Goal: Information Seeking & Learning: Learn about a topic

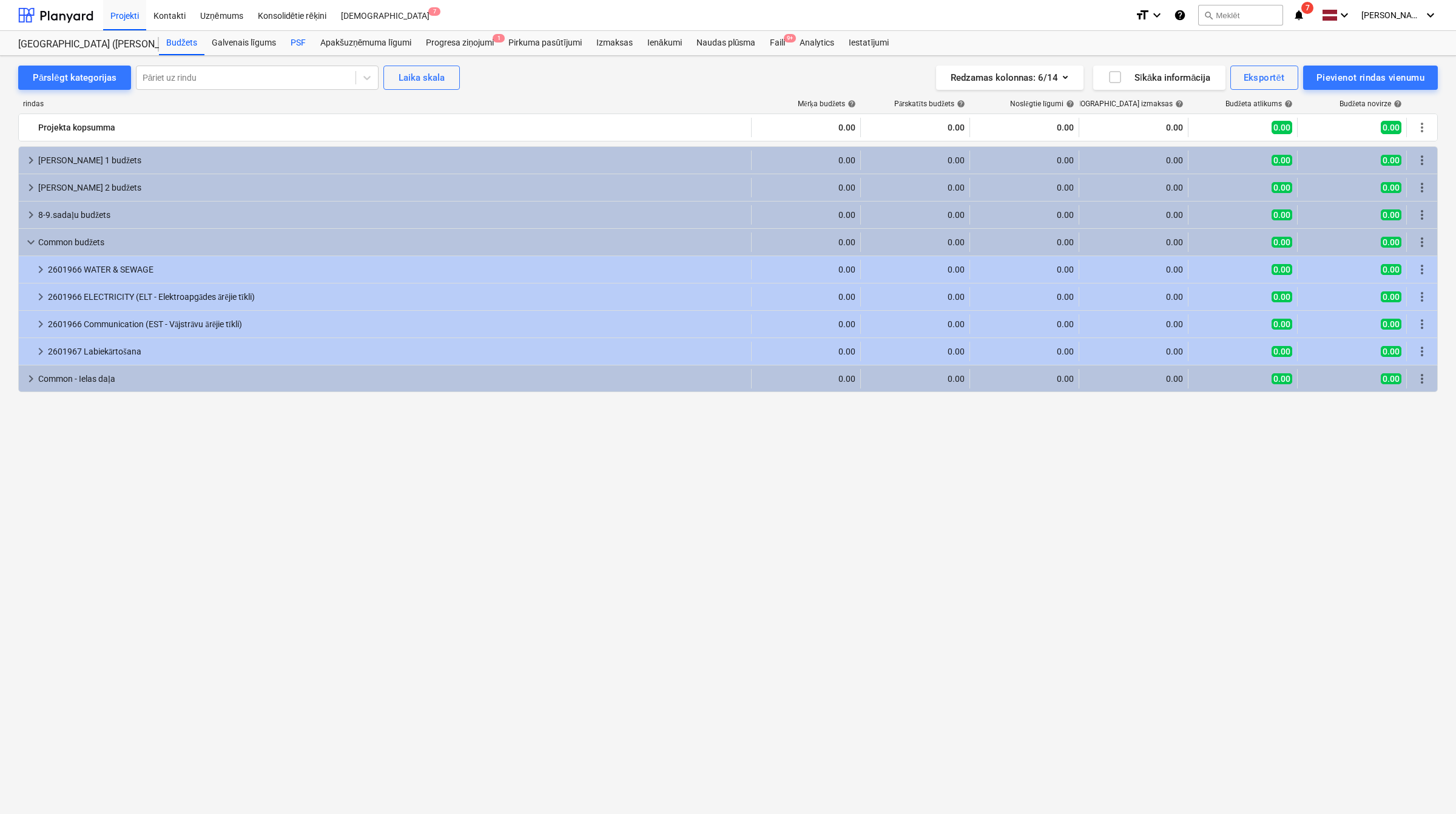
click at [303, 36] on div "PSF" at bounding box center [298, 43] width 29 height 25
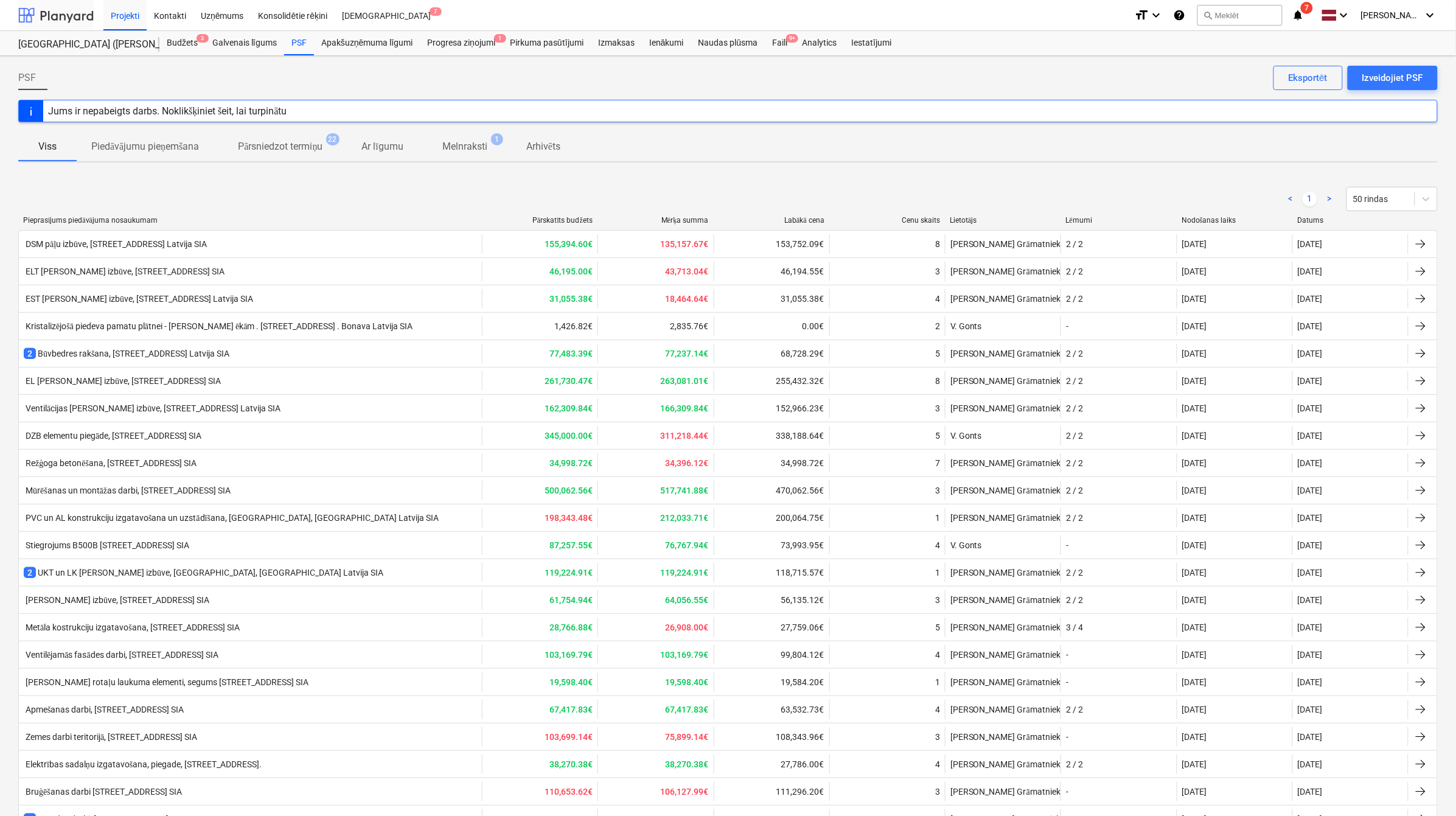
click at [74, 22] on div at bounding box center [56, 15] width 76 height 30
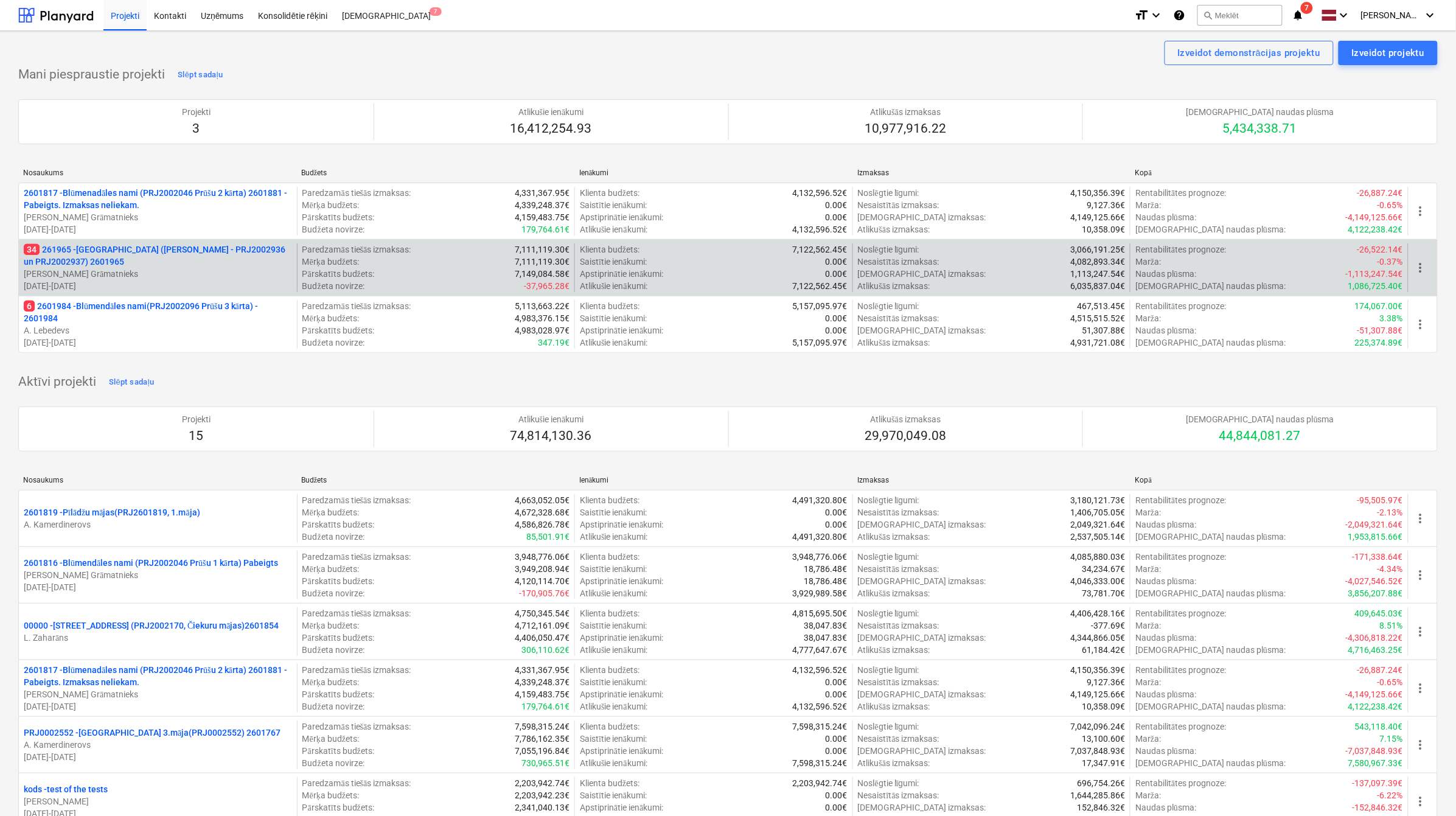
click at [140, 266] on p "34 261965 - [GEOGRAPHIC_DATA] ([PERSON_NAME] - PRJ2002936 un PRJ2002937) 2601965" at bounding box center [158, 256] width 268 height 25
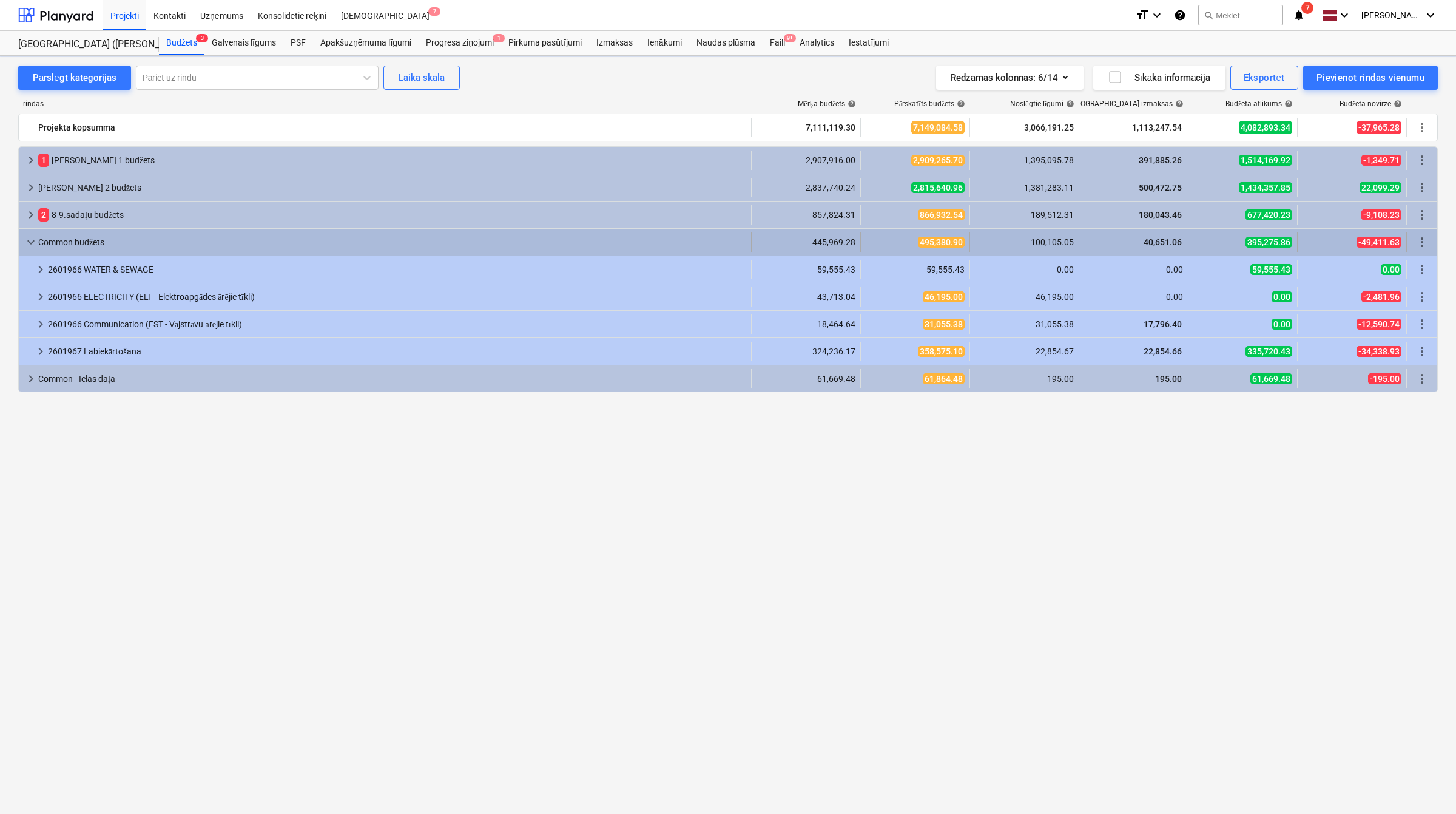
click at [30, 245] on span "keyboard_arrow_down" at bounding box center [31, 242] width 15 height 15
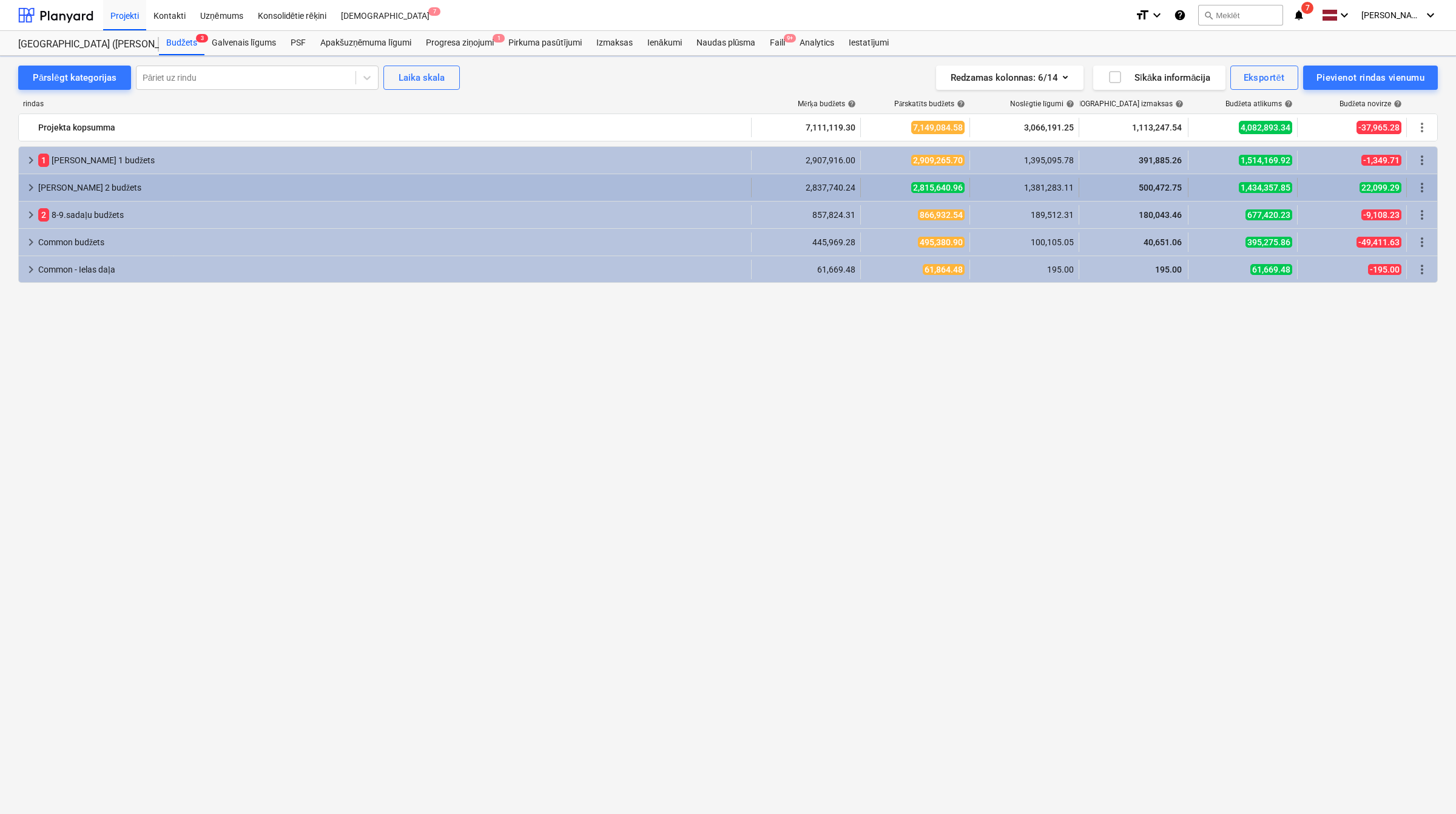
click at [31, 184] on span "keyboard_arrow_right" at bounding box center [31, 188] width 15 height 15
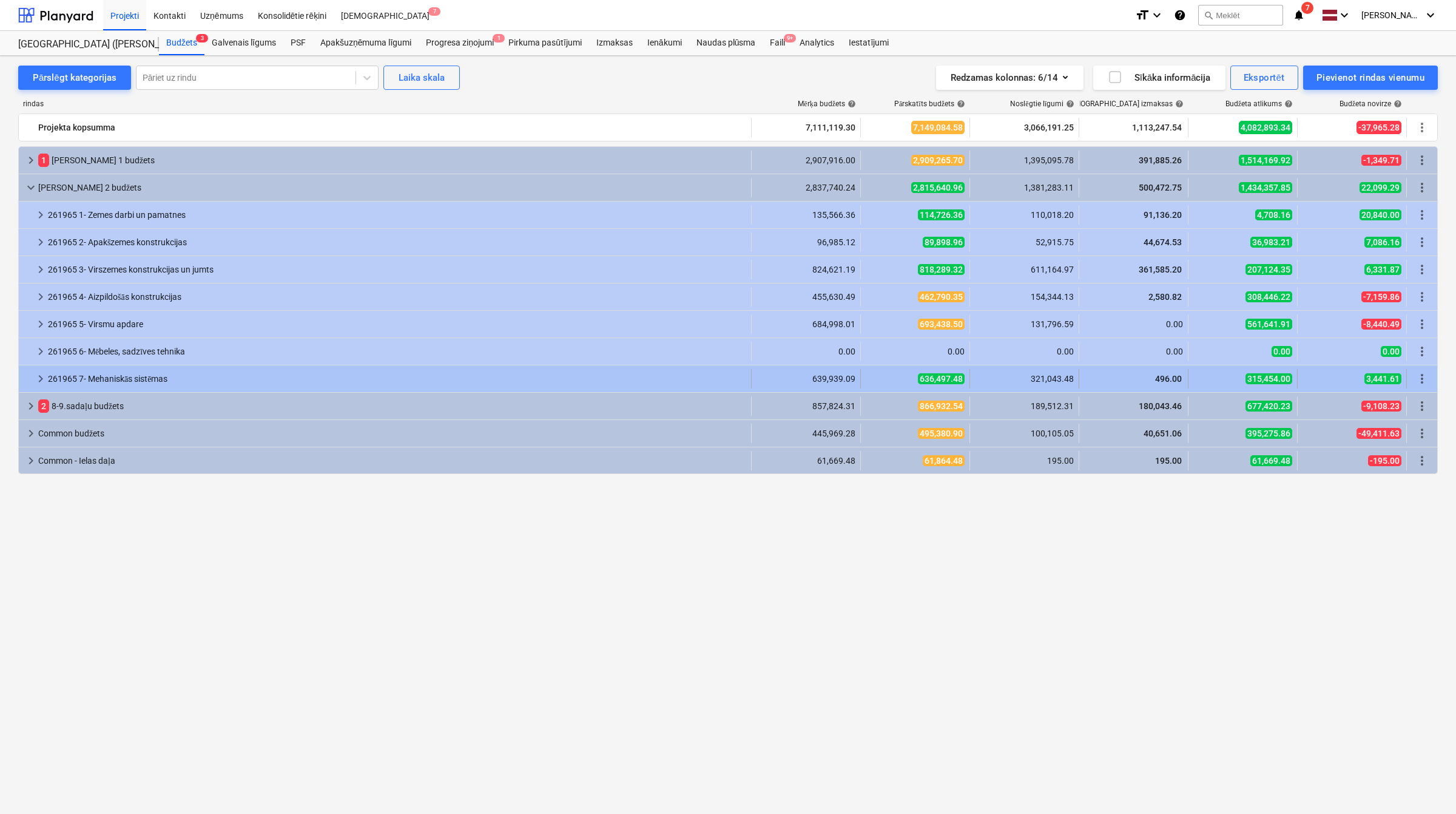
click at [40, 375] on span "keyboard_arrow_right" at bounding box center [40, 379] width 15 height 15
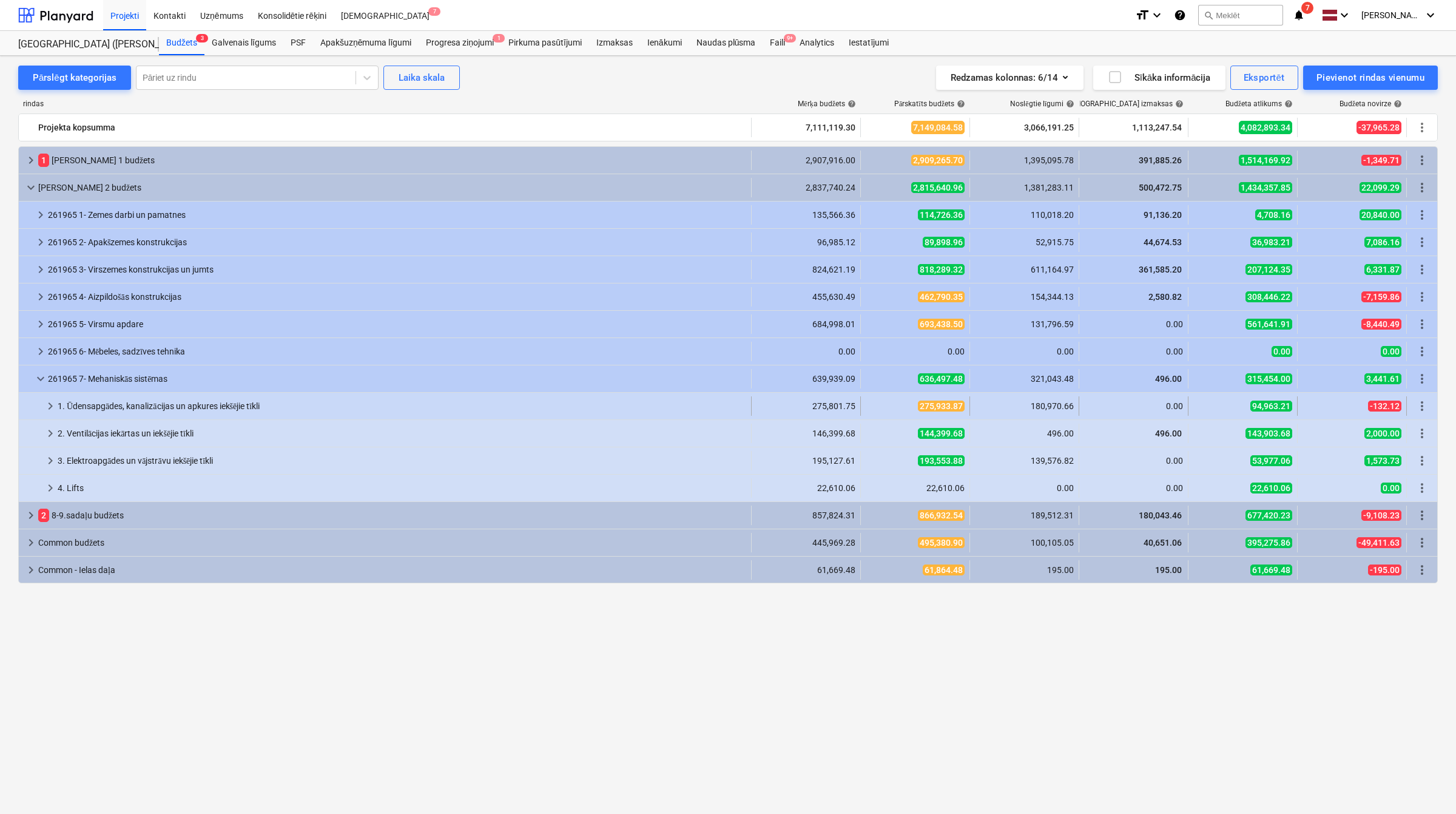
click at [50, 411] on span "keyboard_arrow_right" at bounding box center [50, 406] width 15 height 15
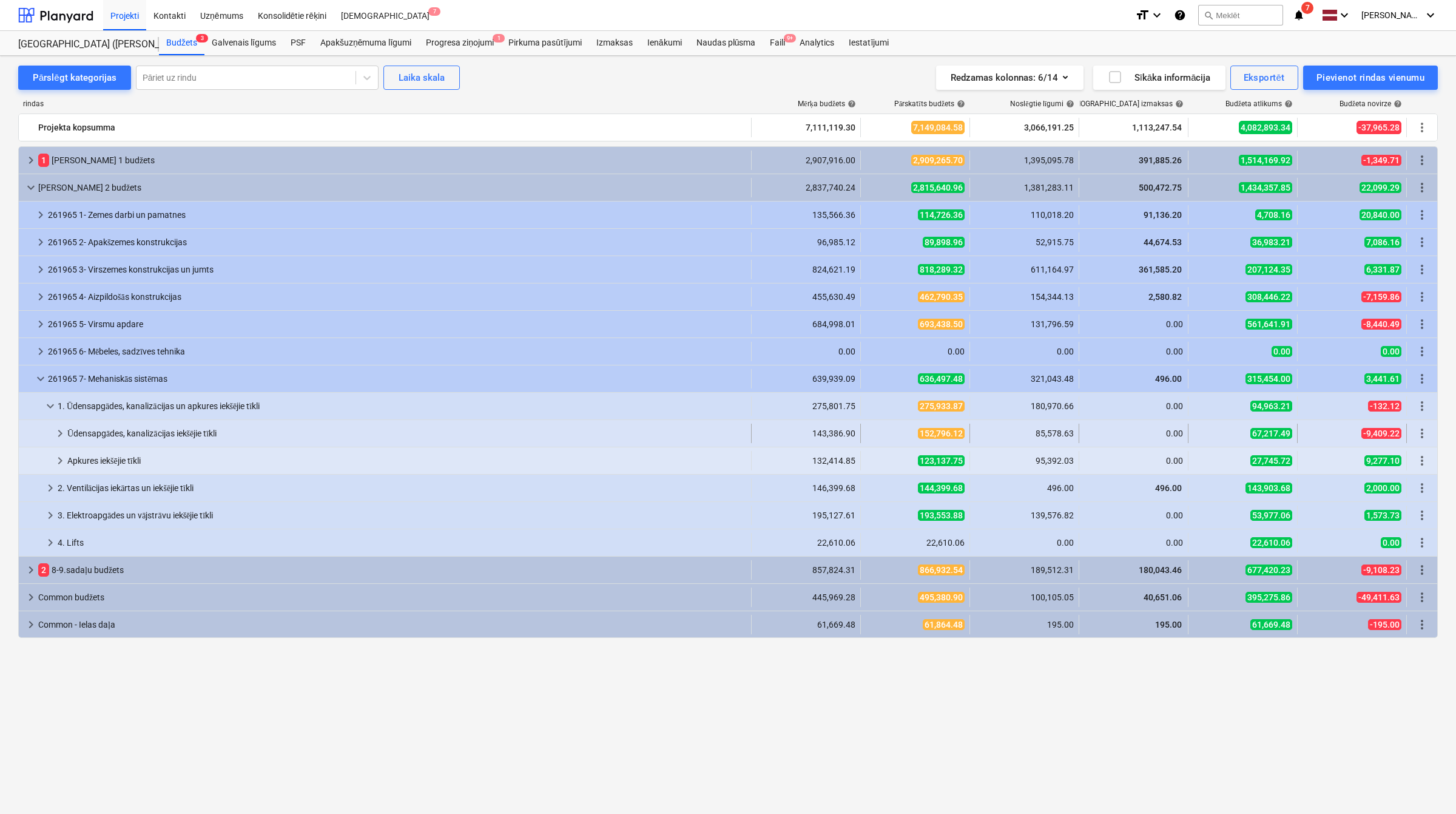
click at [53, 434] on span "keyboard_arrow_right" at bounding box center [60, 433] width 15 height 15
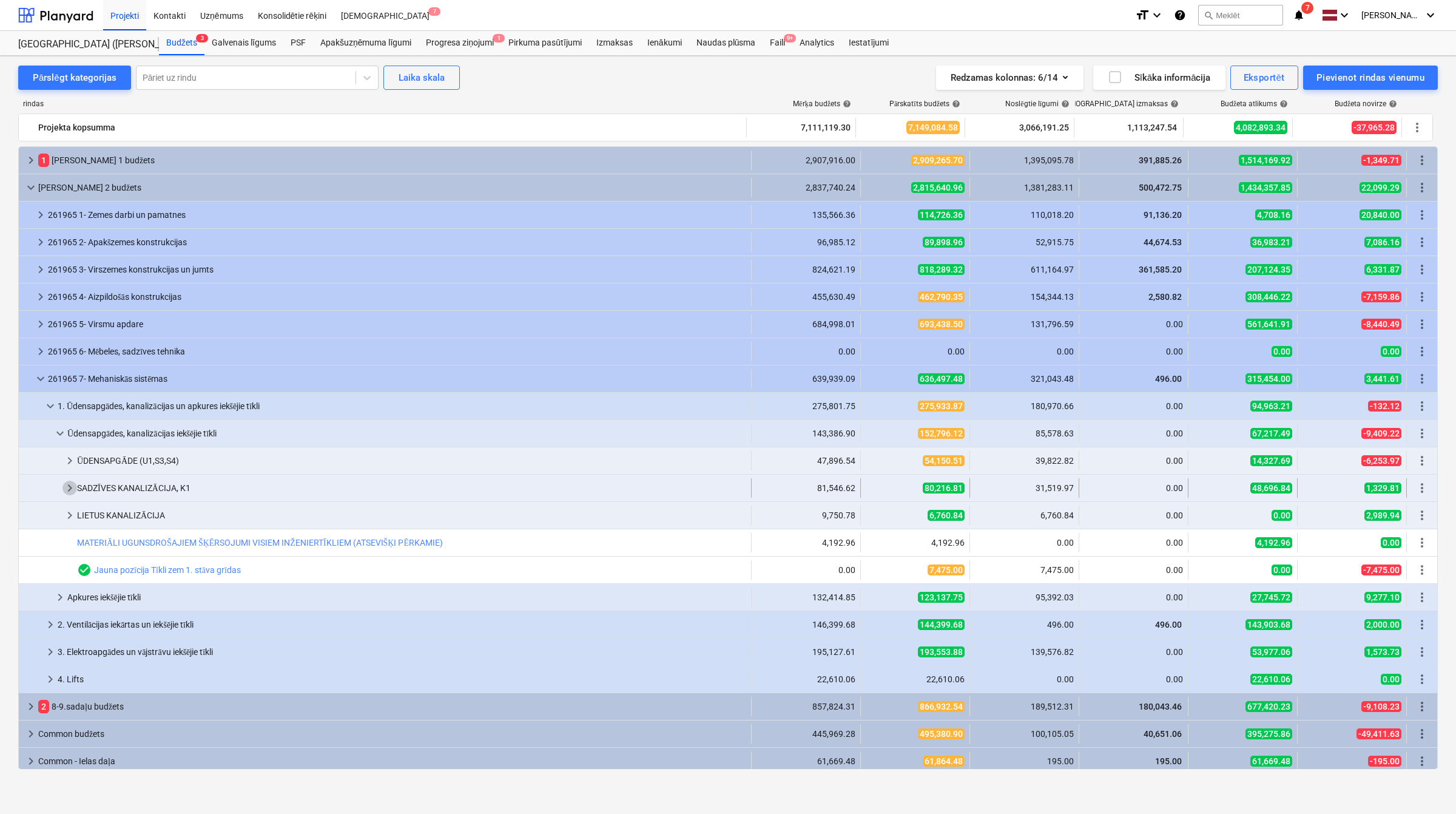
click at [70, 487] on span "keyboard_arrow_right" at bounding box center [70, 488] width 15 height 15
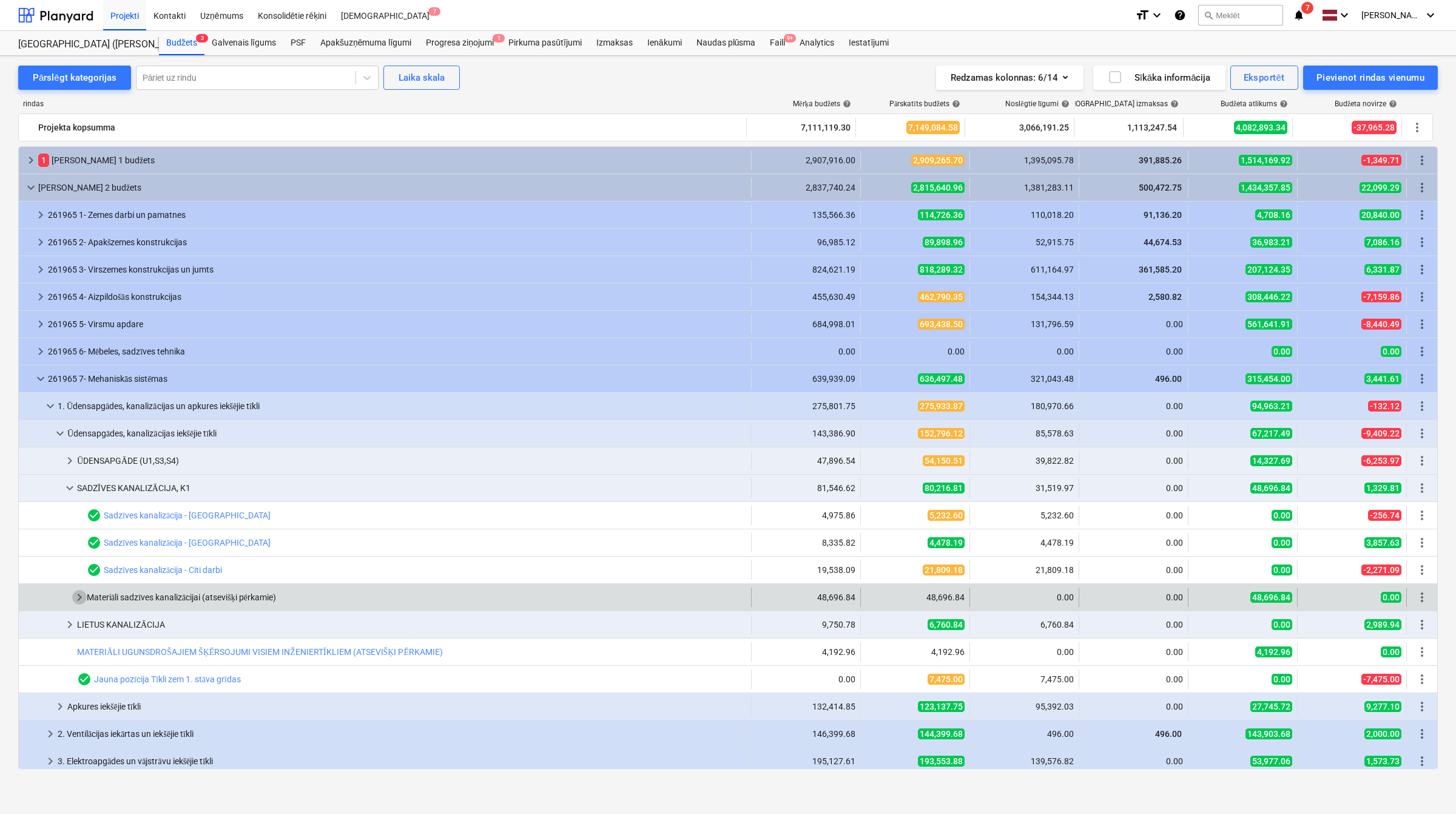
click at [83, 596] on span "keyboard_arrow_right" at bounding box center [80, 597] width 15 height 15
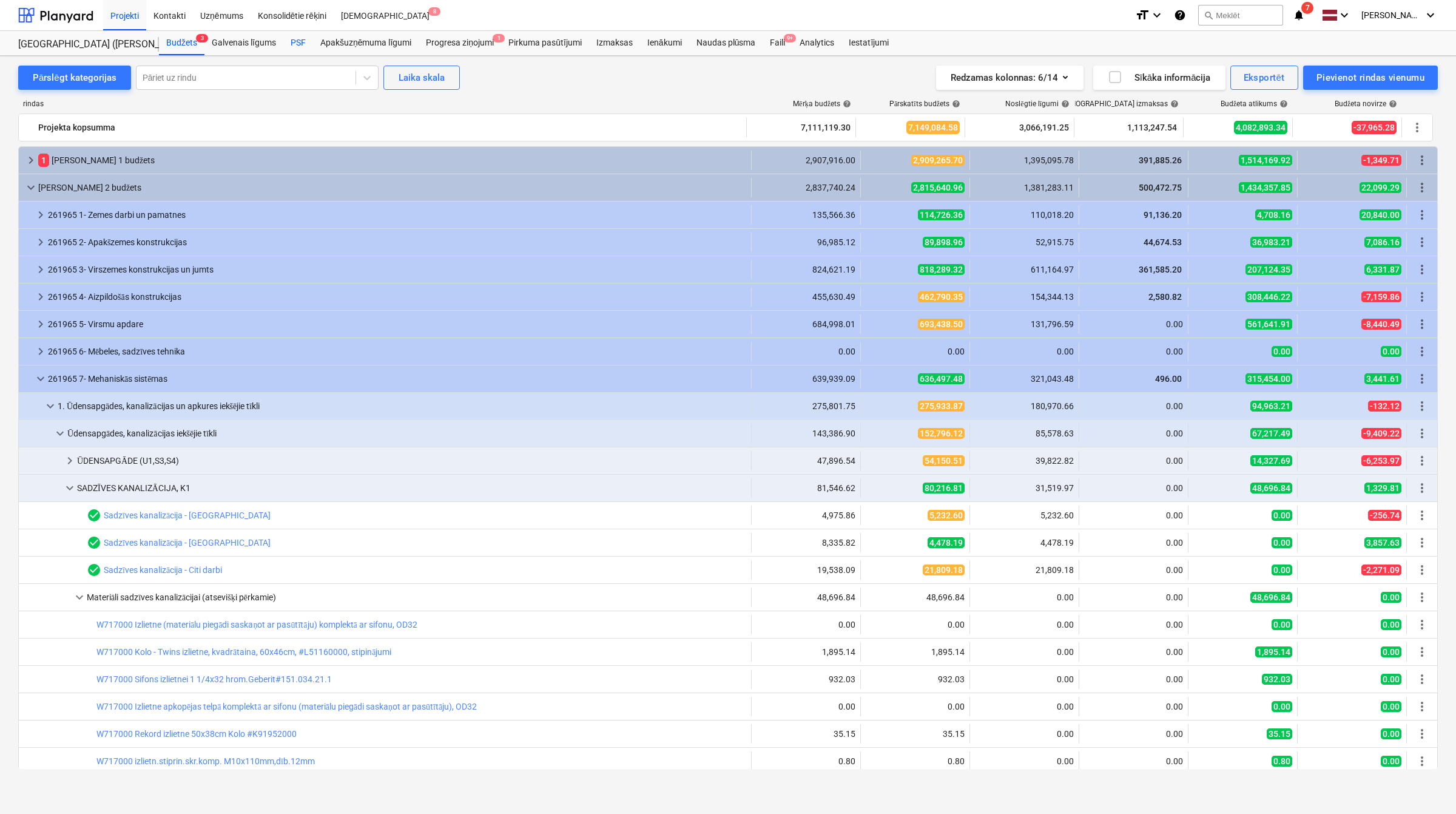
click at [301, 39] on div "PSF" at bounding box center [298, 43] width 29 height 25
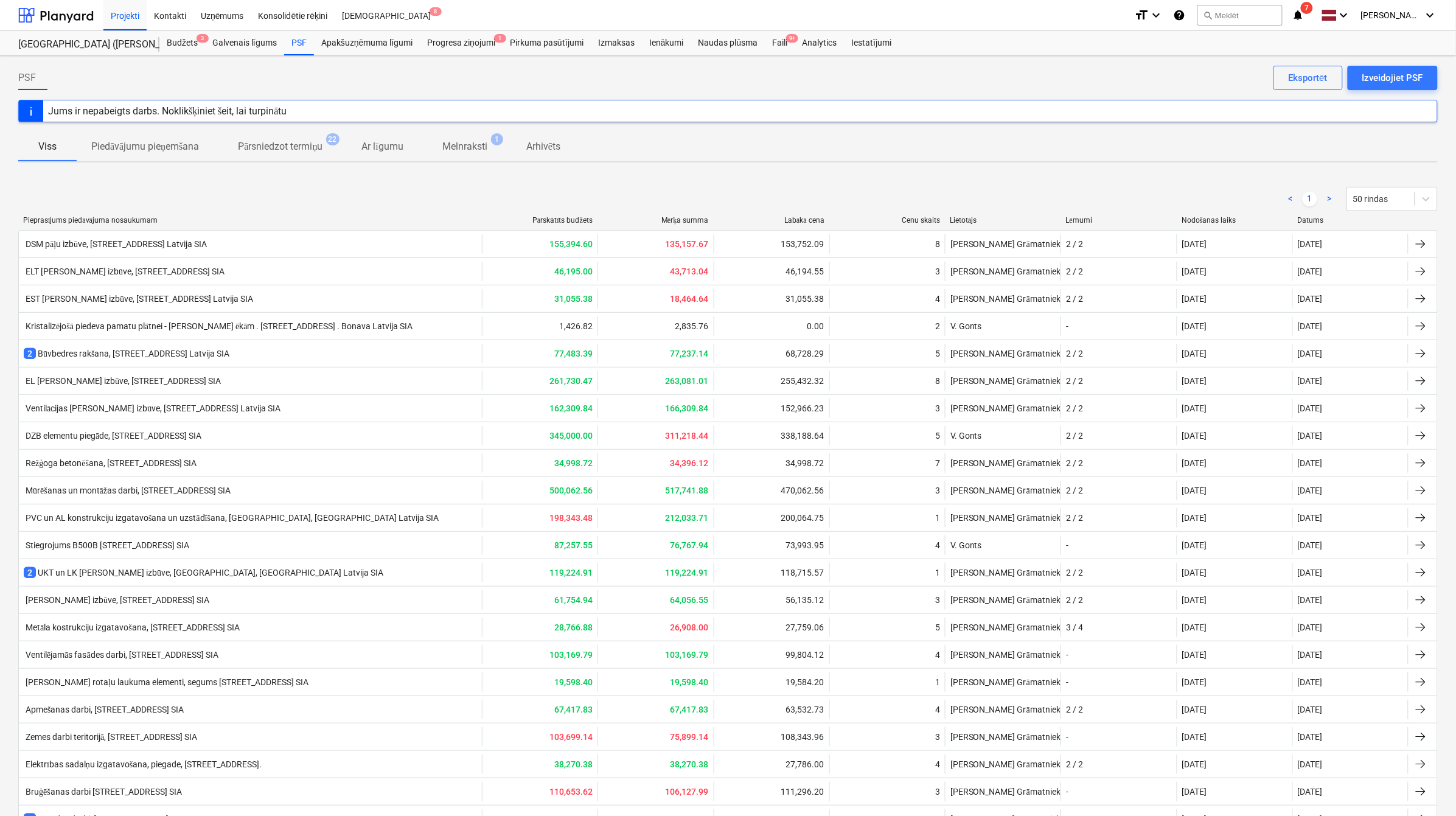
drag, startPoint x: 171, startPoint y: 145, endPoint x: 186, endPoint y: 165, distance: 25.0
click at [171, 145] on p "Piedāvājumu pieņemšana" at bounding box center [145, 146] width 108 height 15
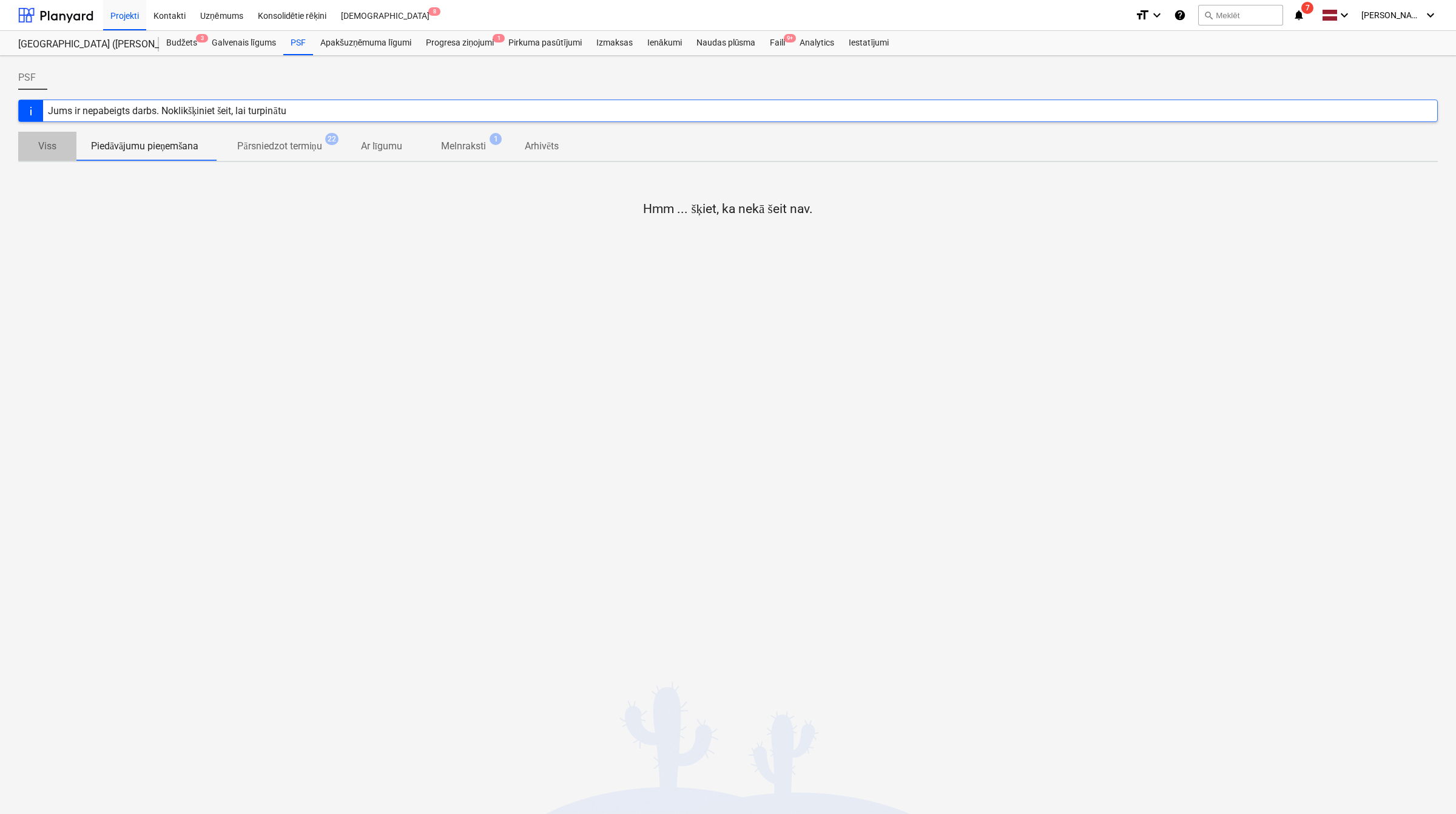
click at [46, 145] on p "Viss" at bounding box center [47, 146] width 29 height 15
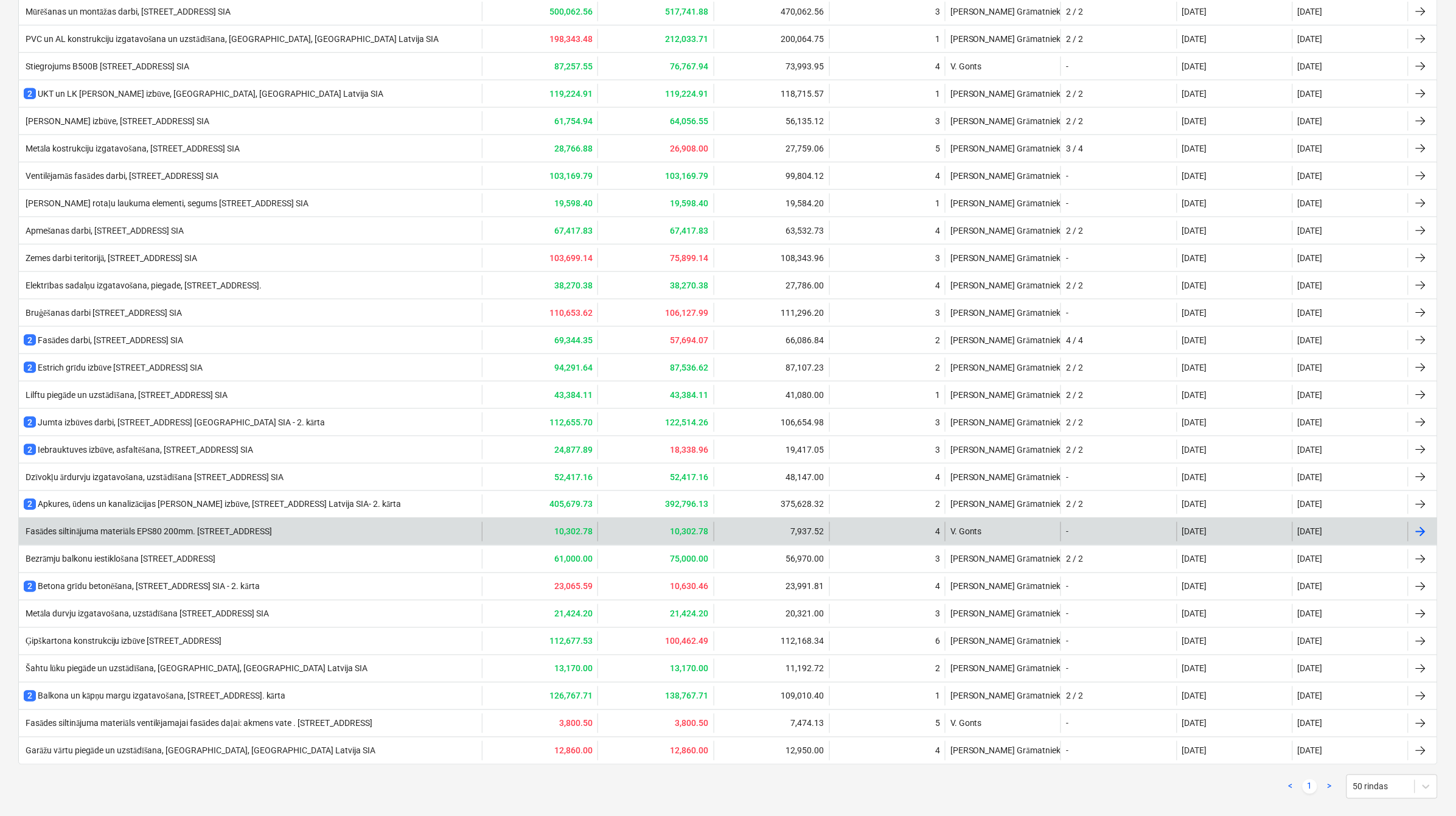
scroll to position [500, 0]
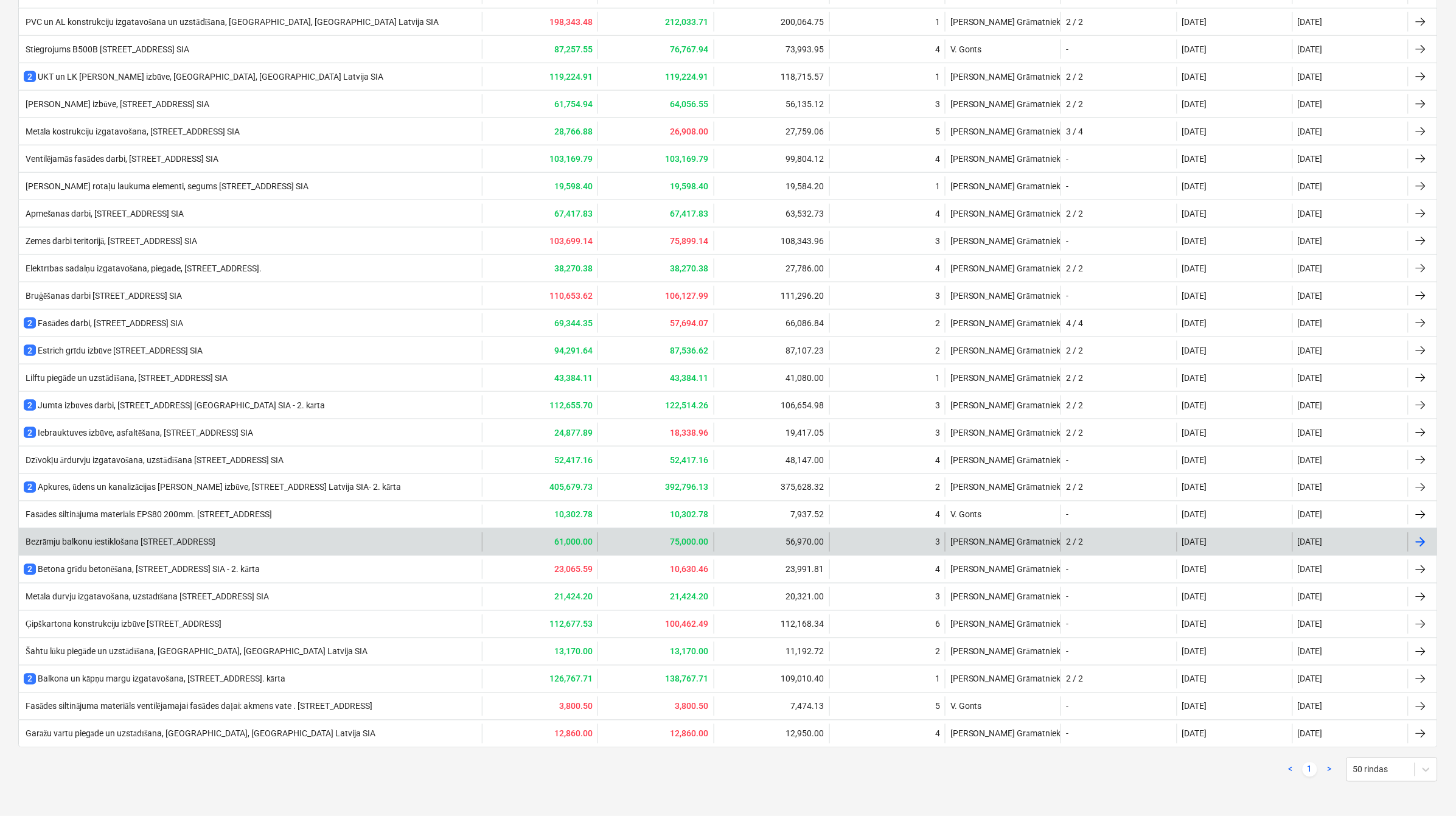
click at [233, 534] on div "Bezrāmju balkonu iestiklošana [STREET_ADDRESS]" at bounding box center [250, 542] width 463 height 20
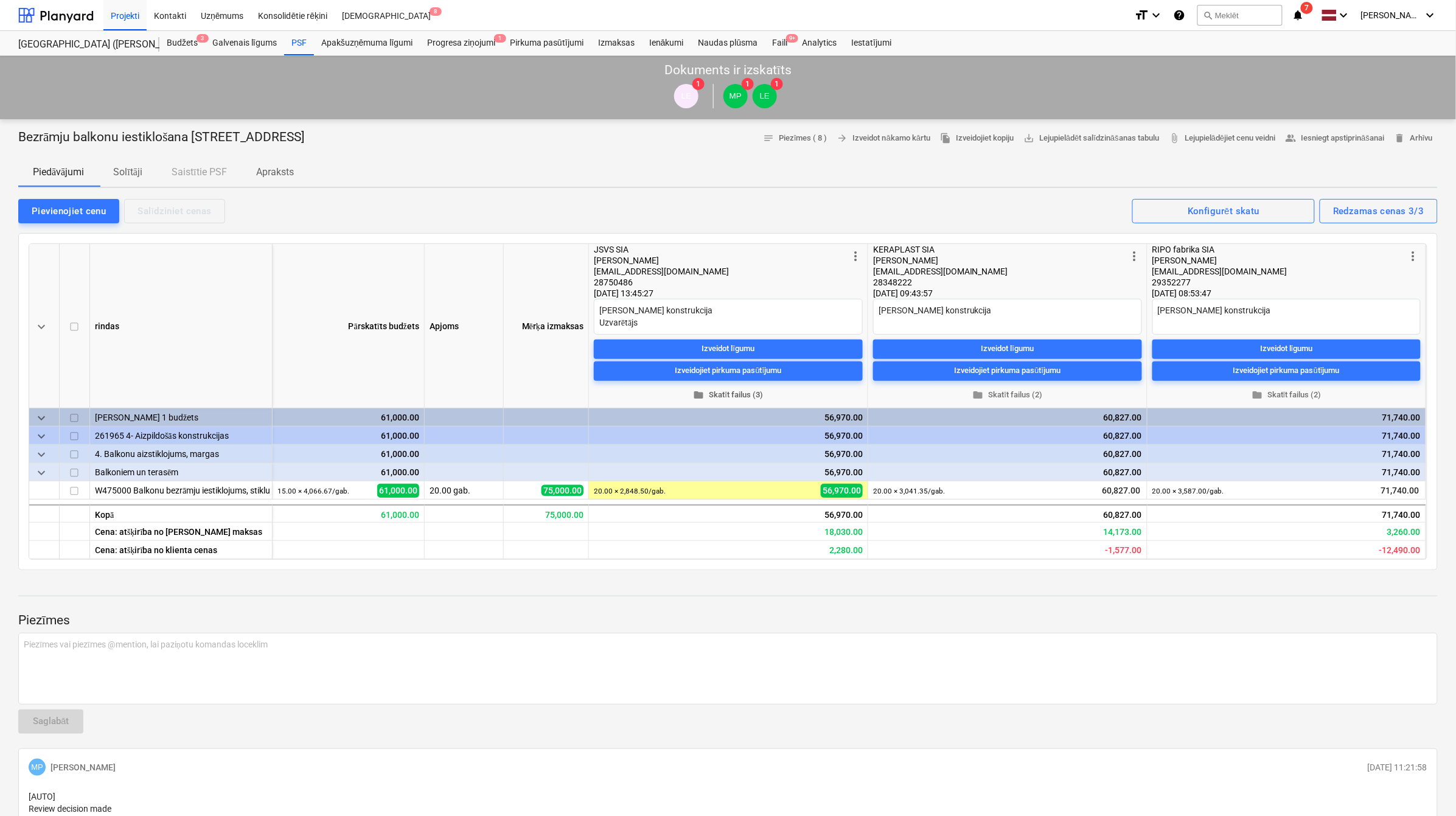
click at [749, 393] on span "folder Skatīt failus (3)" at bounding box center [728, 394] width 259 height 14
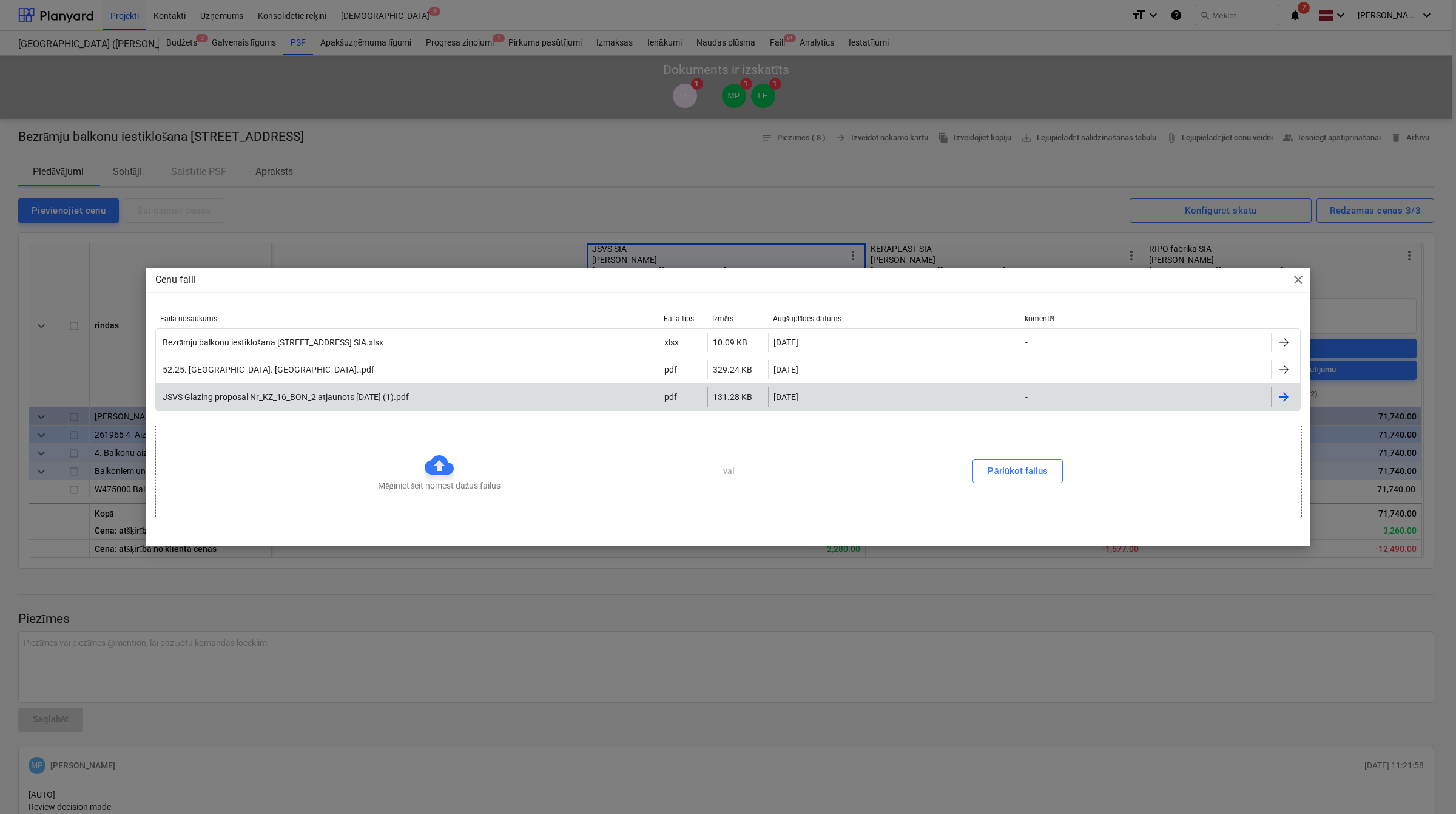
click at [354, 393] on div "JSVS Glazing proposal Nr_KZ_16_BON_2 atjaunots [DATE] (1).pdf" at bounding box center [285, 397] width 248 height 10
click at [1300, 278] on span "close" at bounding box center [1298, 280] width 15 height 15
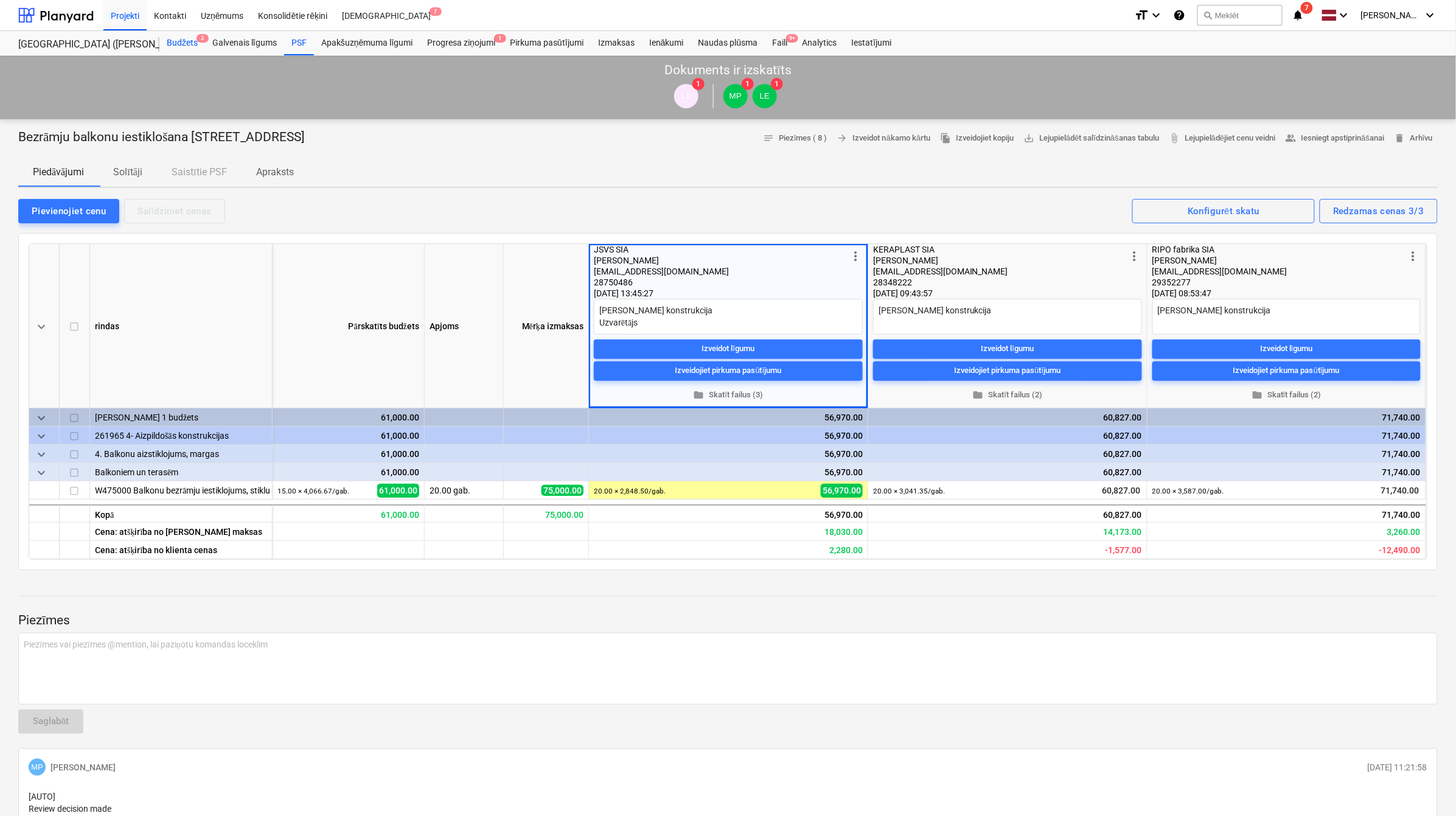
type textarea "x"
click at [78, 7] on div at bounding box center [56, 15] width 76 height 30
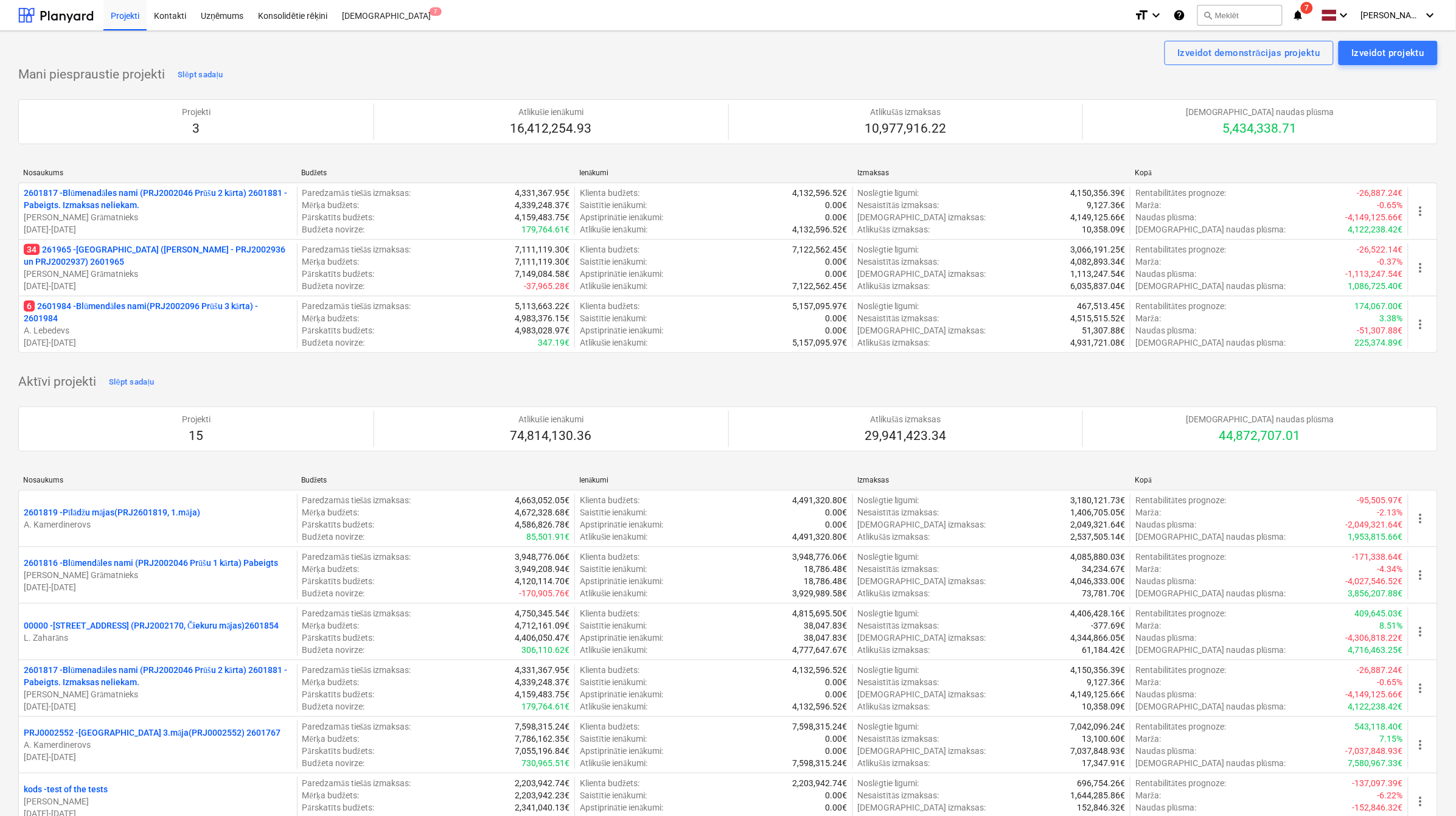
click at [1304, 17] on icon "notifications" at bounding box center [1298, 15] width 12 height 15
click at [927, 50] on div "Izveidot demonstrācijas projektu Izveidot projektu" at bounding box center [728, 53] width 1420 height 25
